Goal: Task Accomplishment & Management: Manage account settings

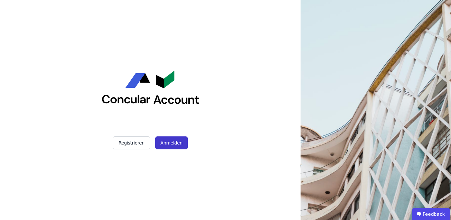
click at [170, 139] on button "Anmelden" at bounding box center [171, 142] width 32 height 13
